Goal: Obtain resource: Obtain resource

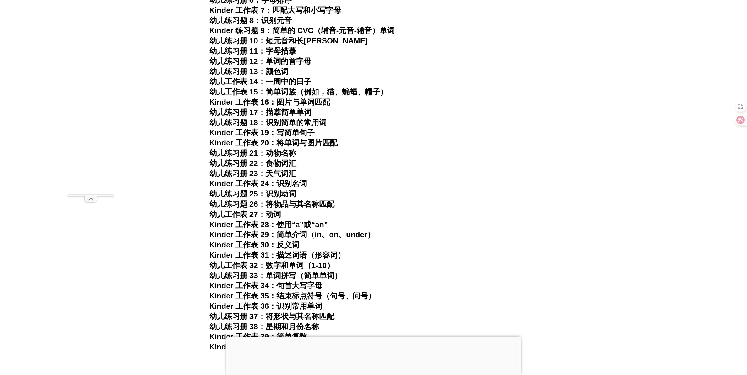
scroll to position [469, 0]
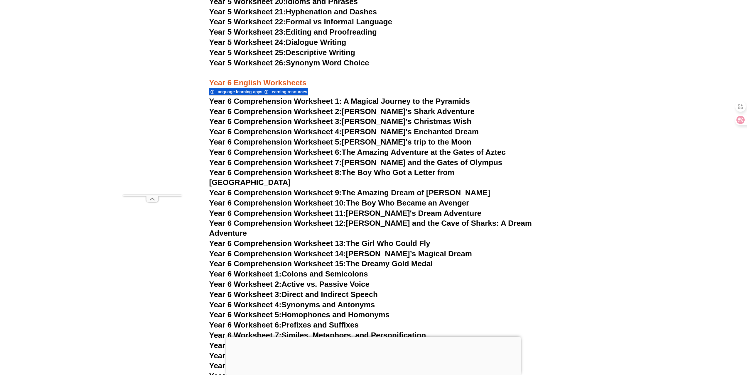
scroll to position [3286, 0]
click at [361, 122] on link "Year 6 Comprehension Worksheet 3: Tommy's Christmas Wish" at bounding box center [340, 121] width 262 height 9
click at [415, 112] on link "Year 6 Comprehension Worksheet 2: Jake's Shark Adventure" at bounding box center [341, 111] width 265 height 9
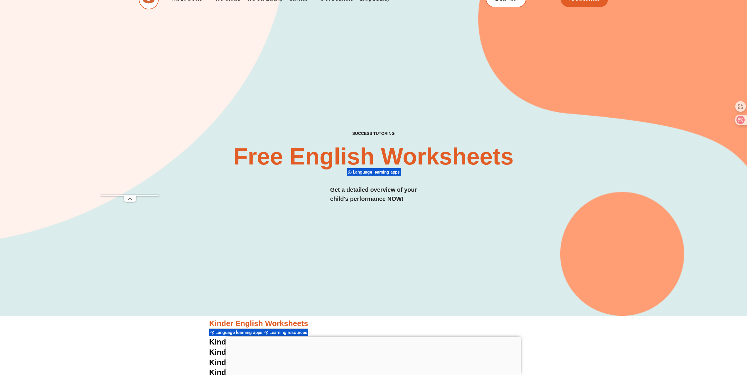
scroll to position [0, 0]
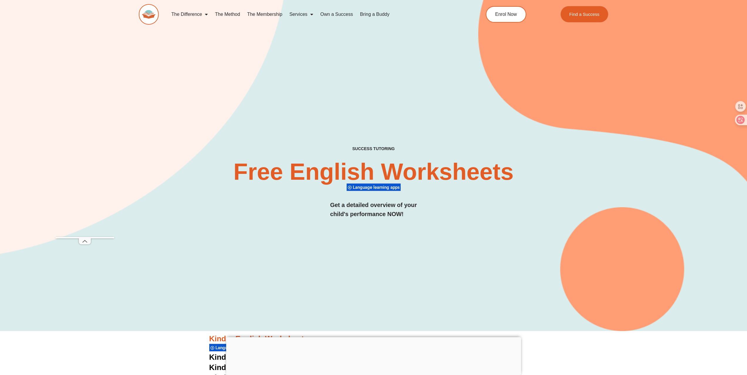
click at [203, 65] on div "SUCCESS TUTORING​ Free English Worksheets​ Language learning apps Get a detaile…" at bounding box center [373, 158] width 469 height 346
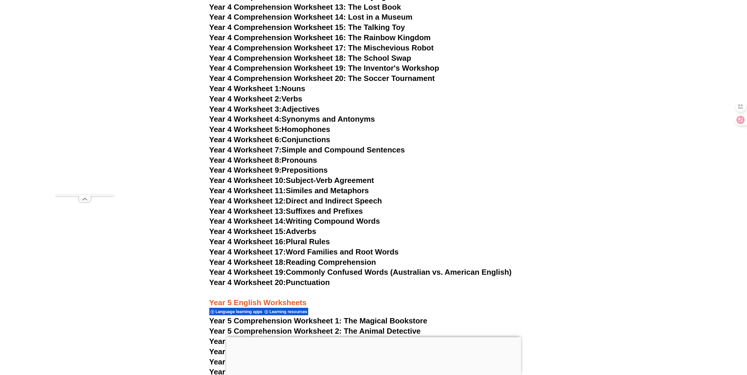
scroll to position [2628, 0]
